Goal: Information Seeking & Learning: Learn about a topic

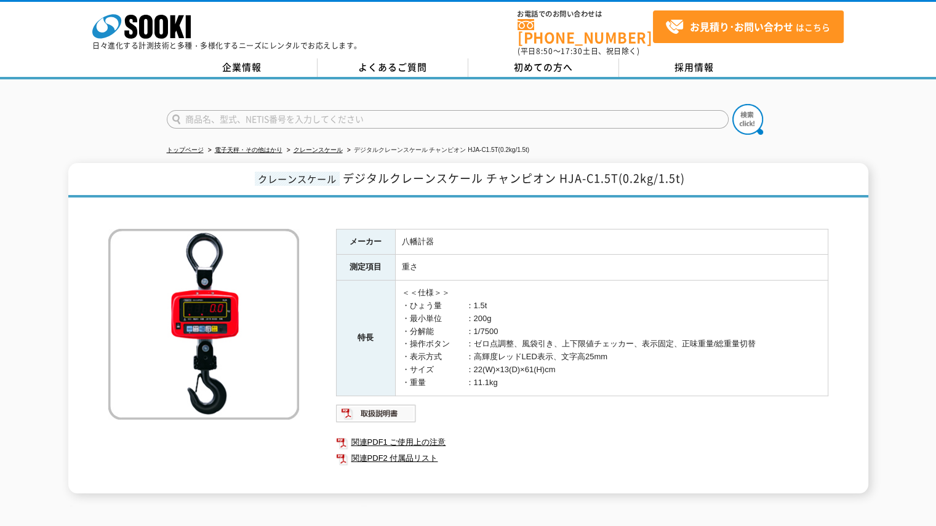
click at [381, 117] on input "text" at bounding box center [448, 119] width 562 height 18
type input "FG"
click at [755, 110] on img at bounding box center [747, 119] width 31 height 31
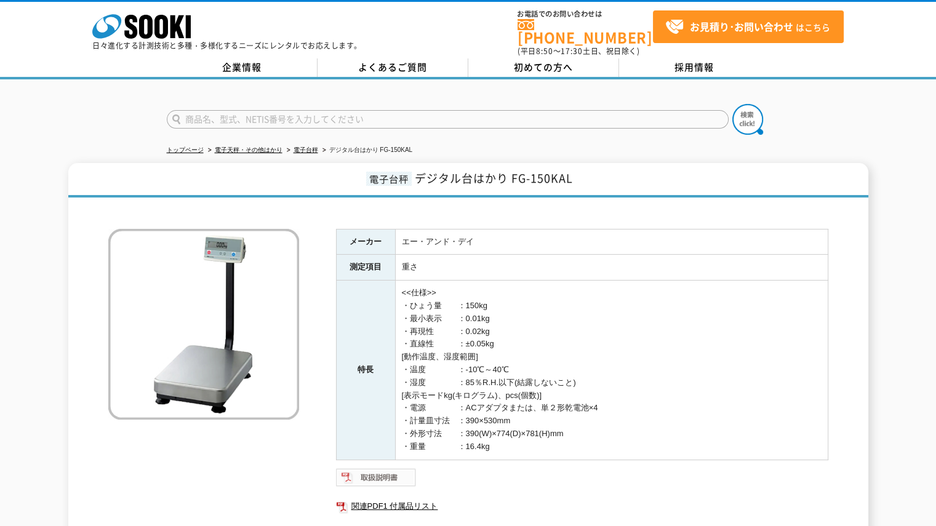
click at [396, 468] on img at bounding box center [376, 477] width 81 height 20
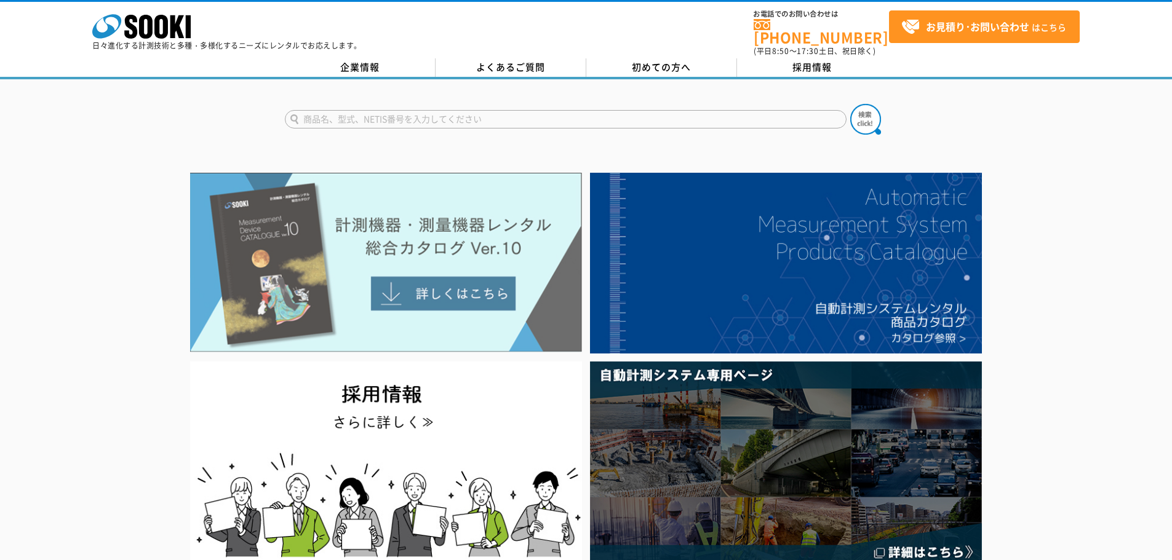
click at [442, 217] on img at bounding box center [386, 263] width 392 height 180
click at [464, 267] on img at bounding box center [386, 263] width 392 height 180
